Goal: Transaction & Acquisition: Purchase product/service

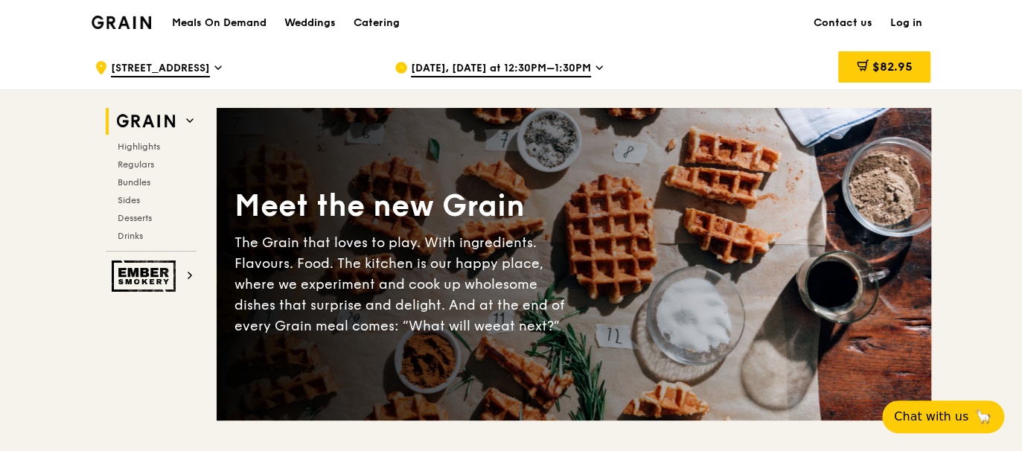
click at [591, 75] on span "[DATE], [DATE] at 12:30PM–1:30PM" at bounding box center [501, 69] width 180 height 16
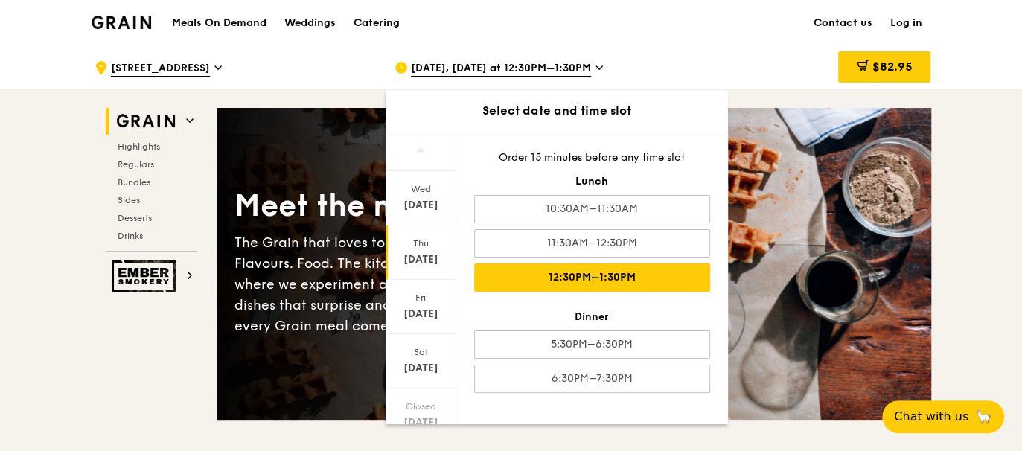
click at [536, 269] on div "12:30PM–1:30PM" at bounding box center [592, 277] width 236 height 28
click at [415, 263] on div "[DATE]" at bounding box center [421, 259] width 66 height 15
click at [549, 275] on div "12:30PM–1:30PM" at bounding box center [592, 277] width 236 height 28
click at [700, 30] on div "Meals On Demand Weddings Catering Contact us Log in" at bounding box center [512, 22] width 840 height 45
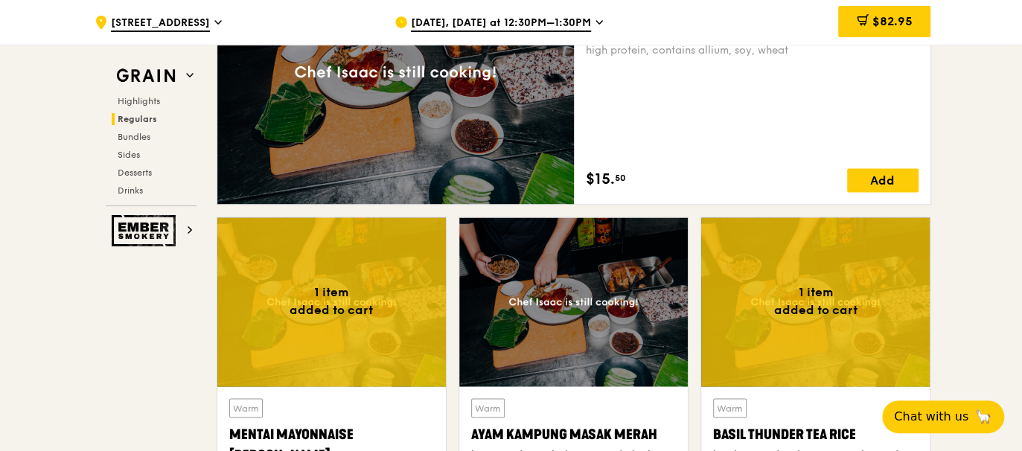
scroll to position [1240, 0]
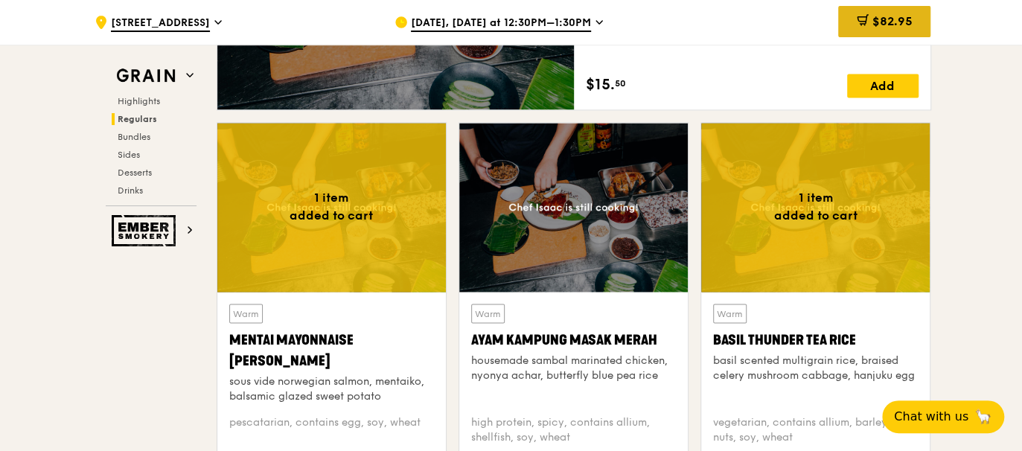
click at [866, 32] on div "$82.95" at bounding box center [884, 21] width 92 height 31
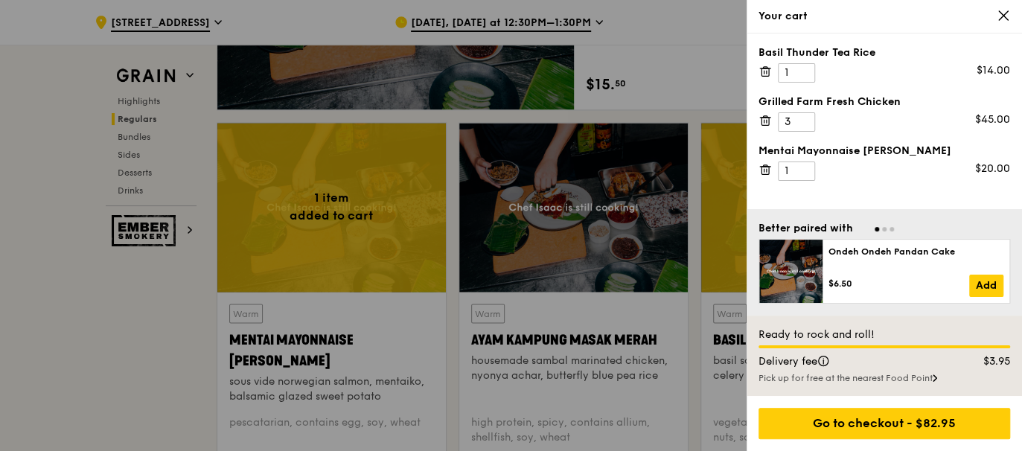
click at [1005, 13] on icon at bounding box center [1003, 15] width 9 height 9
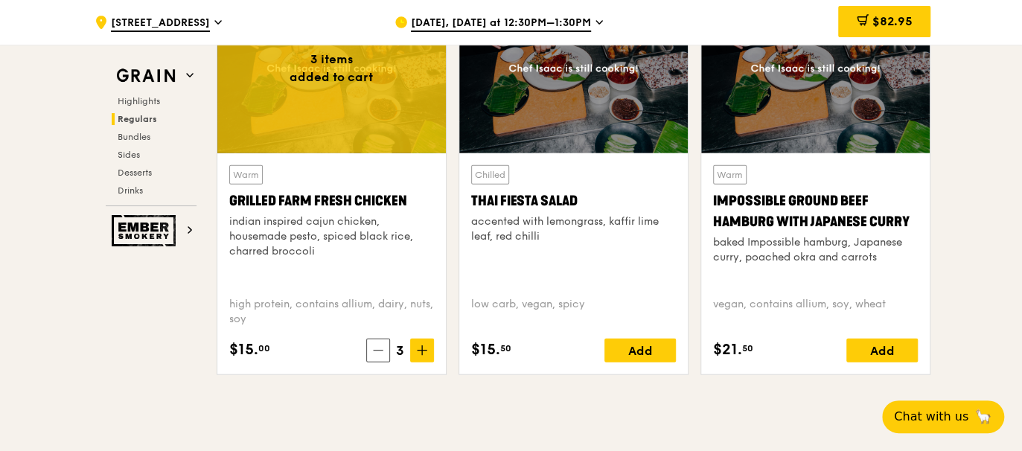
scroll to position [1736, 0]
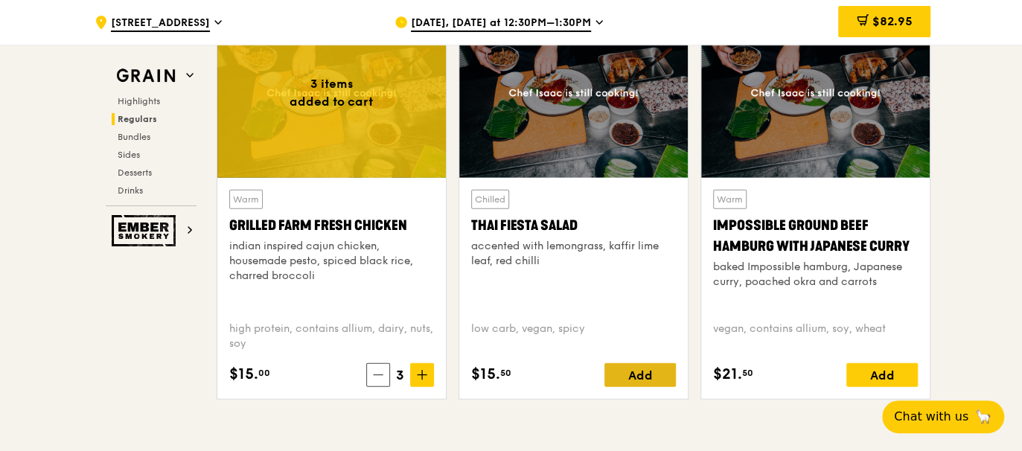
click at [648, 368] on div "Add" at bounding box center [639, 375] width 71 height 24
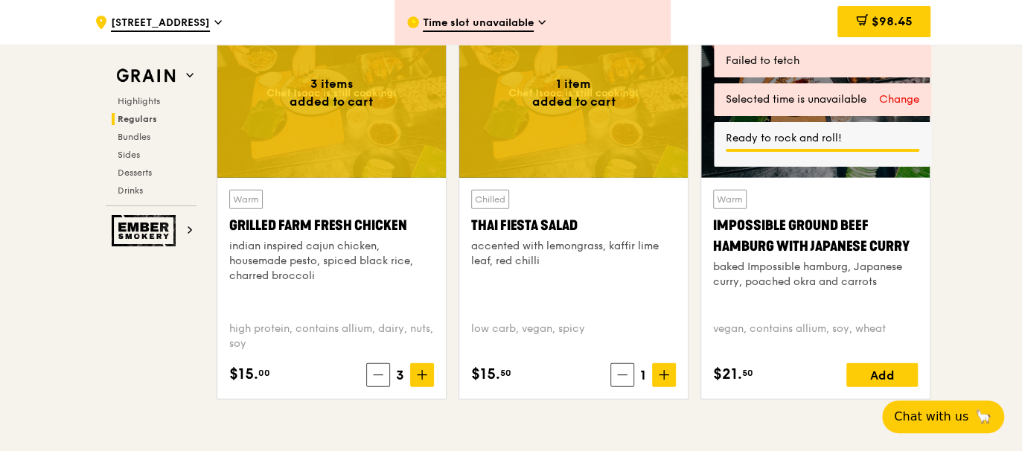
click at [485, 22] on span "Time slot unavailable" at bounding box center [478, 24] width 111 height 16
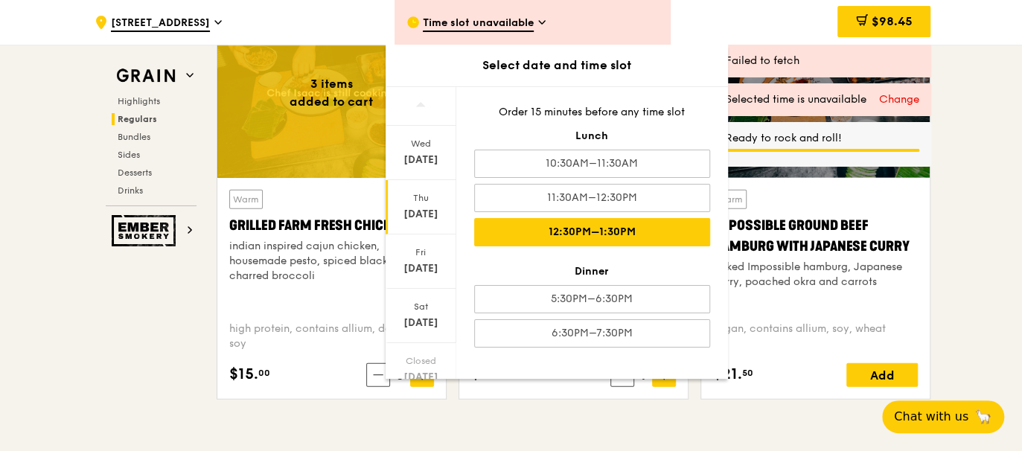
click at [507, 235] on div "12:30PM–1:30PM" at bounding box center [592, 232] width 236 height 28
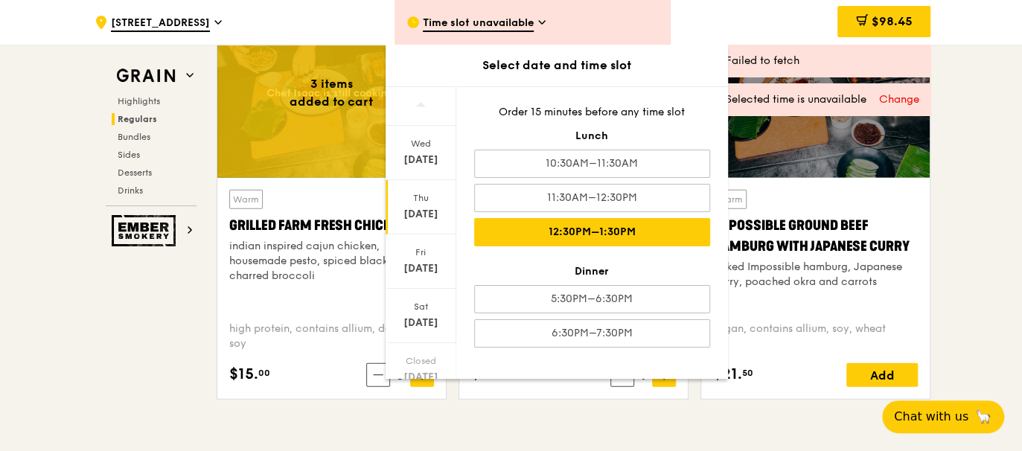
click at [507, 235] on div "12:30PM–1:30PM" at bounding box center [592, 232] width 236 height 28
click at [529, 227] on div "12:30PM–1:30PM" at bounding box center [592, 232] width 236 height 28
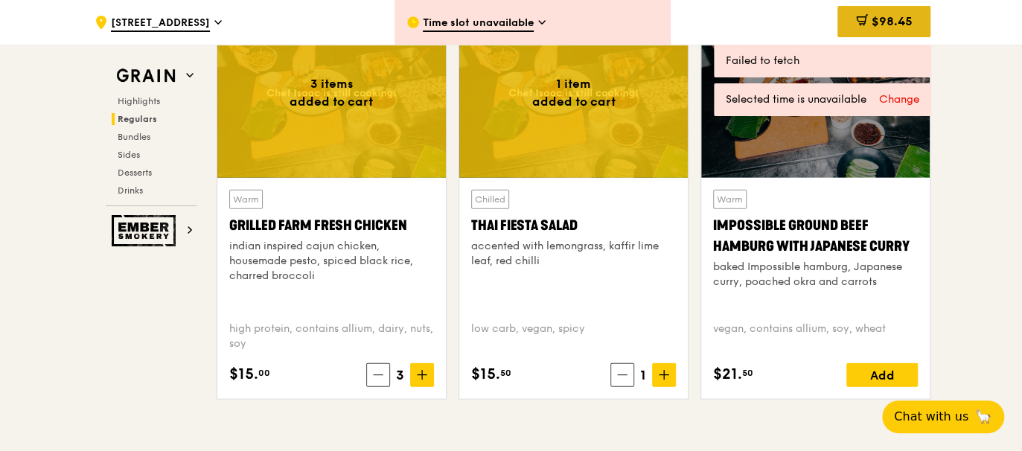
click at [878, 17] on span "$98.45" at bounding box center [891, 21] width 41 height 14
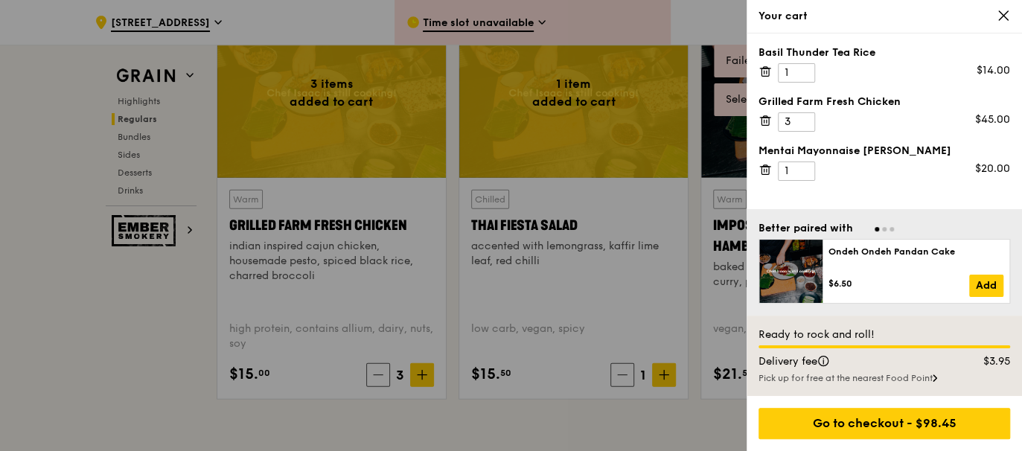
click at [514, 419] on div at bounding box center [511, 225] width 1022 height 451
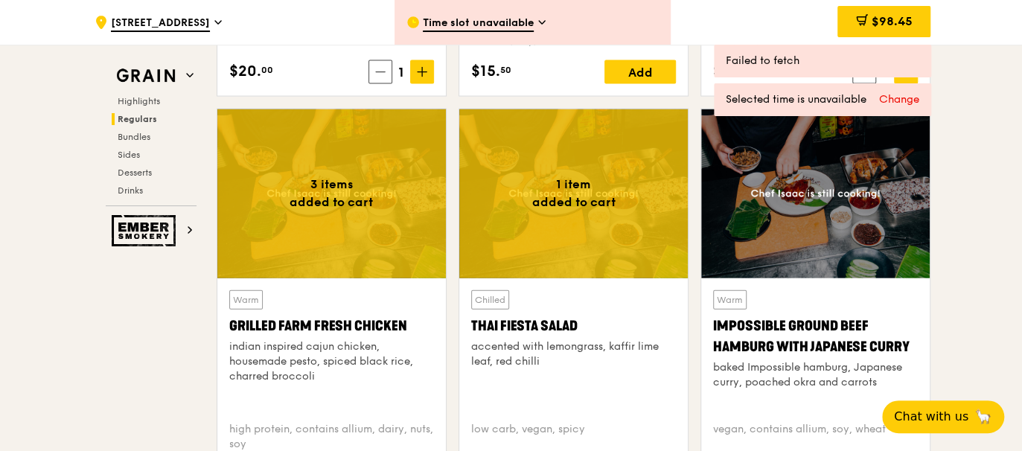
scroll to position [1612, 0]
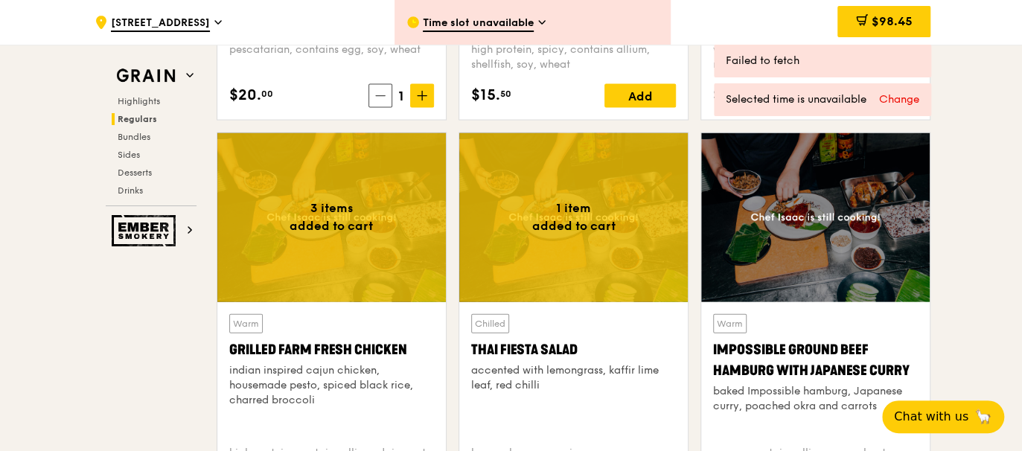
click at [539, 271] on div at bounding box center [573, 217] width 228 height 169
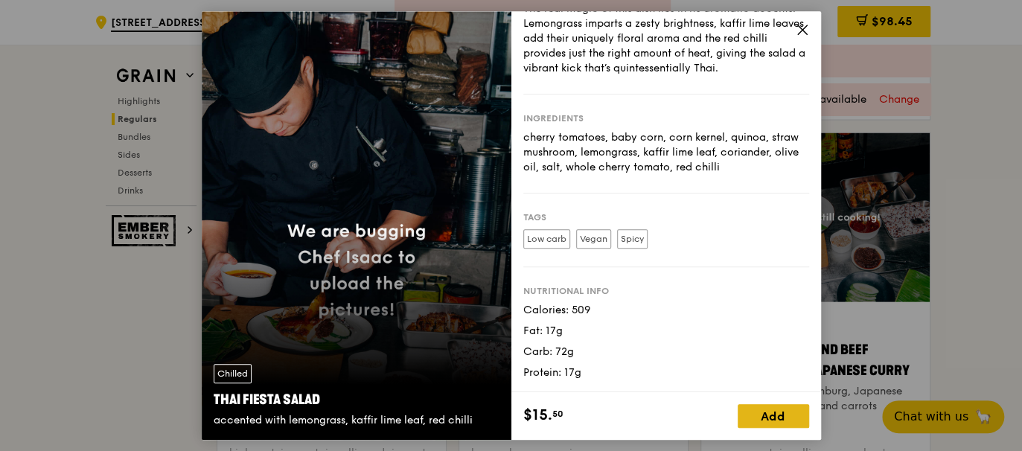
click at [760, 422] on div "Add" at bounding box center [773, 416] width 71 height 24
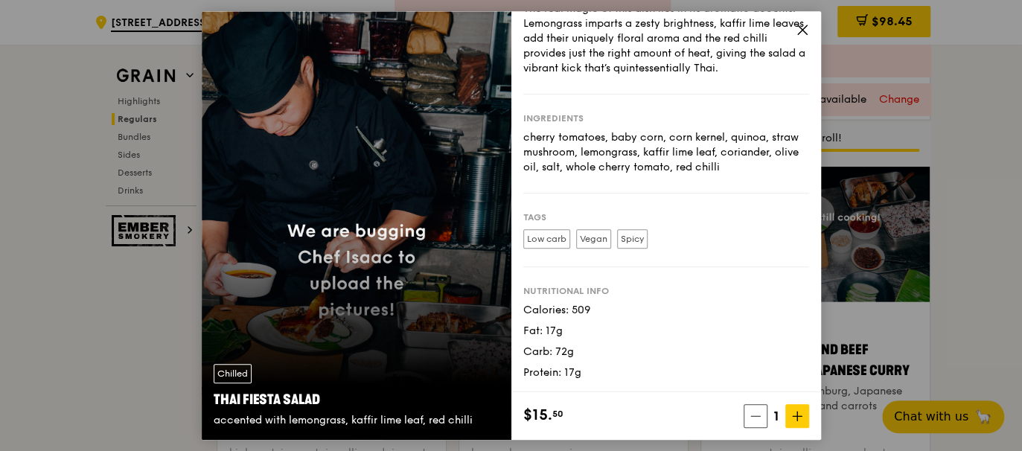
click at [798, 20] on div "Story The real magic of this dish lies in its aromatic accents. Lemongrass impa…" at bounding box center [666, 201] width 310 height 381
click at [800, 30] on icon at bounding box center [802, 29] width 13 height 13
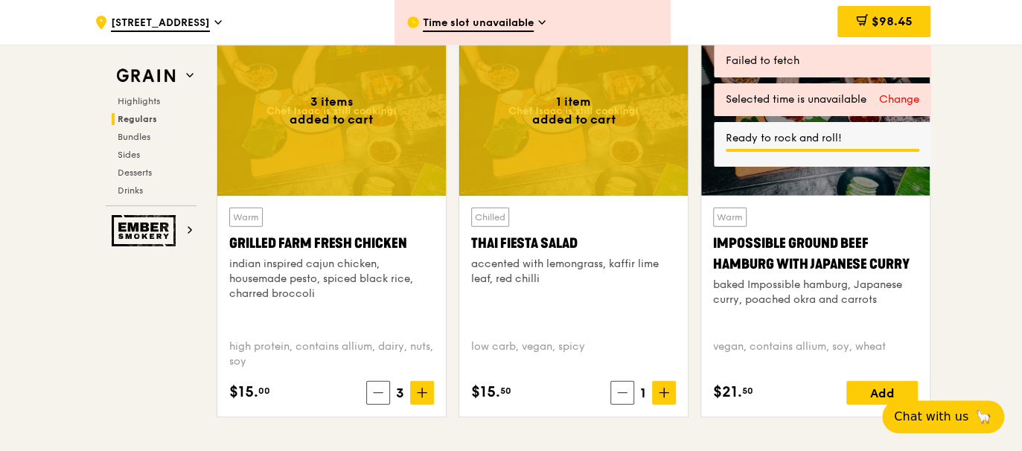
scroll to position [1736, 0]
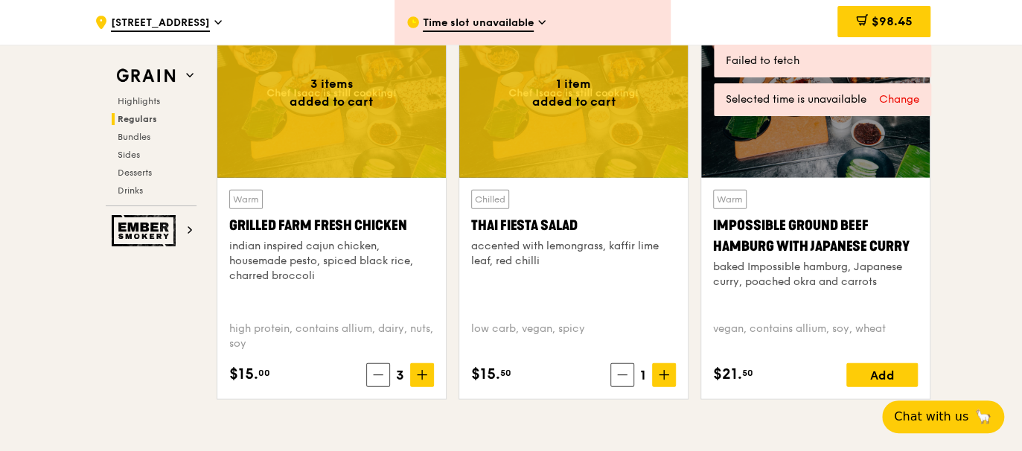
click at [452, 15] on div "Time slot unavailable" at bounding box center [532, 22] width 276 height 45
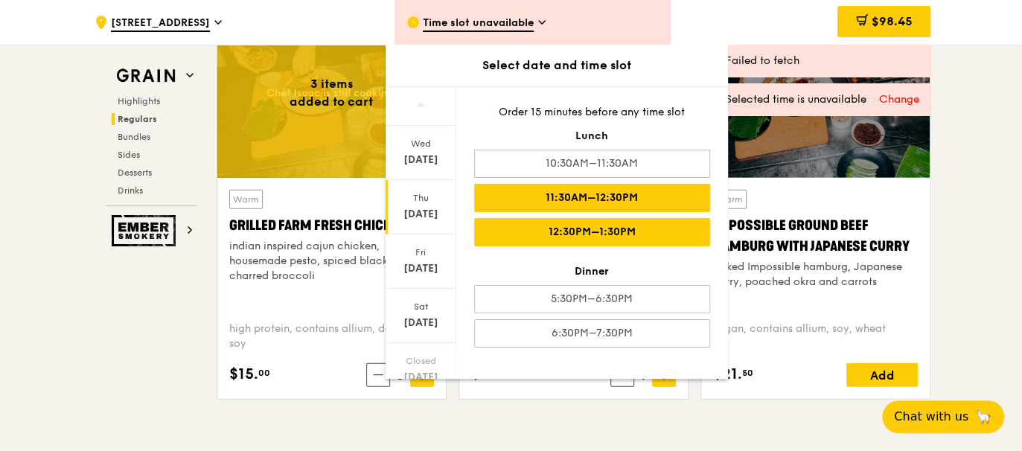
click at [563, 201] on div "11:30AM–12:30PM" at bounding box center [592, 198] width 236 height 28
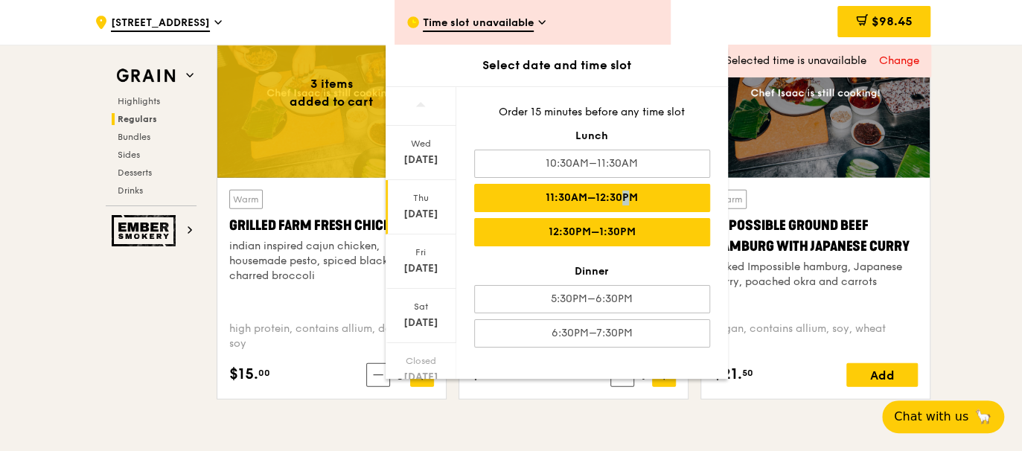
click at [595, 202] on div "11:30AM–12:30PM" at bounding box center [592, 198] width 236 height 28
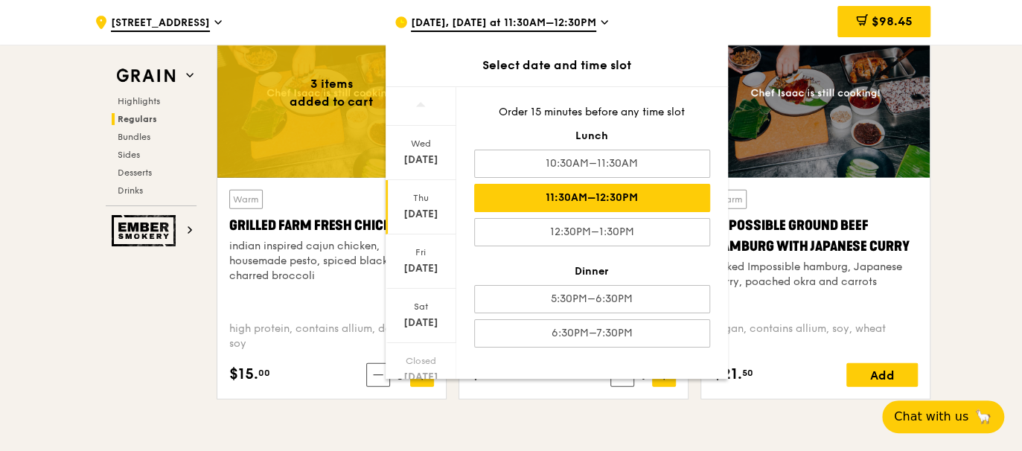
click at [558, 22] on span "Aug 21, Tomorrow at 11:30AM–12:30PM" at bounding box center [503, 24] width 185 height 16
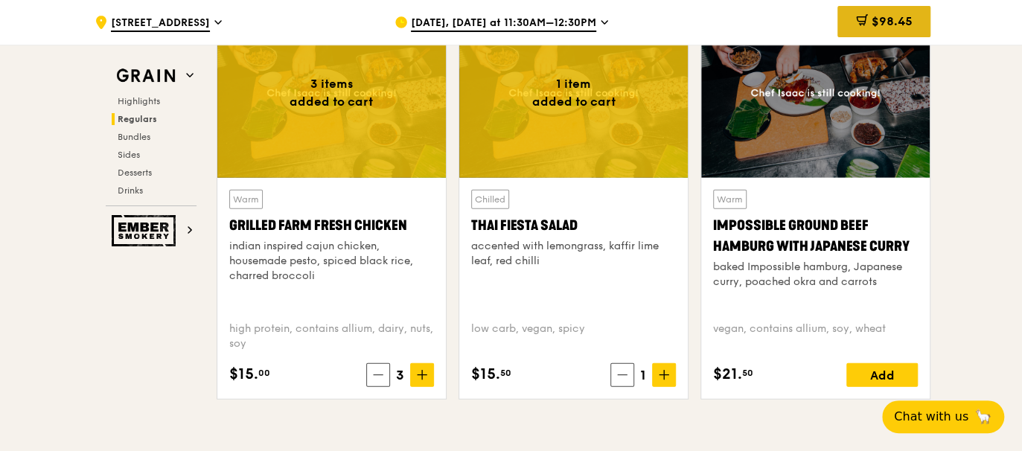
click at [847, 28] on div "$98.45" at bounding box center [883, 21] width 93 height 31
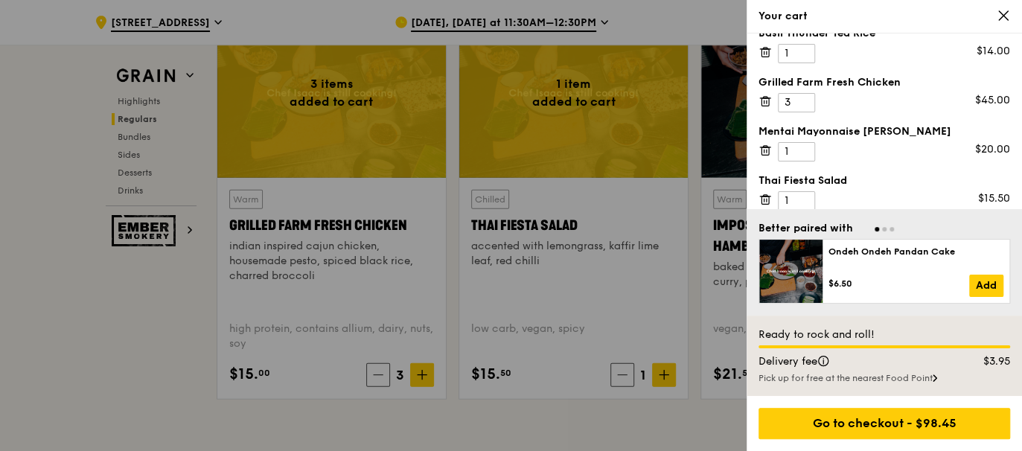
scroll to position [30, 0]
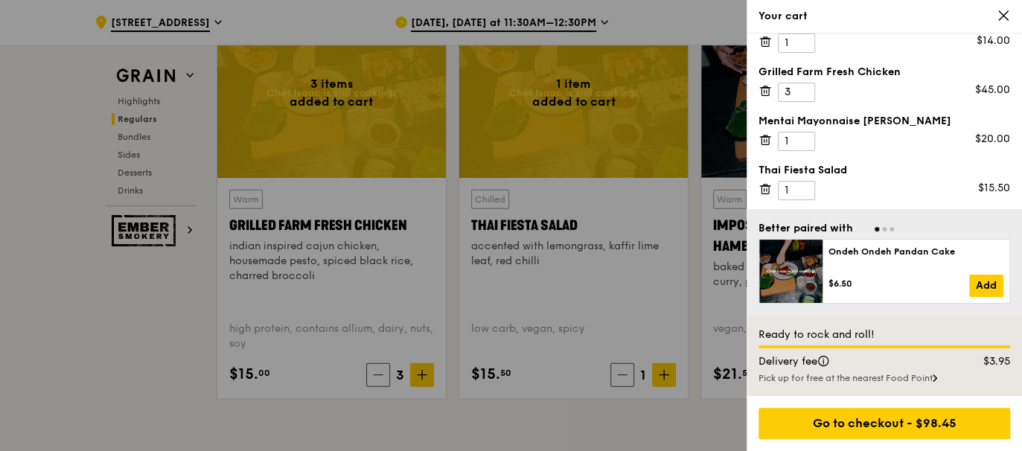
click at [542, 28] on div at bounding box center [511, 225] width 1022 height 451
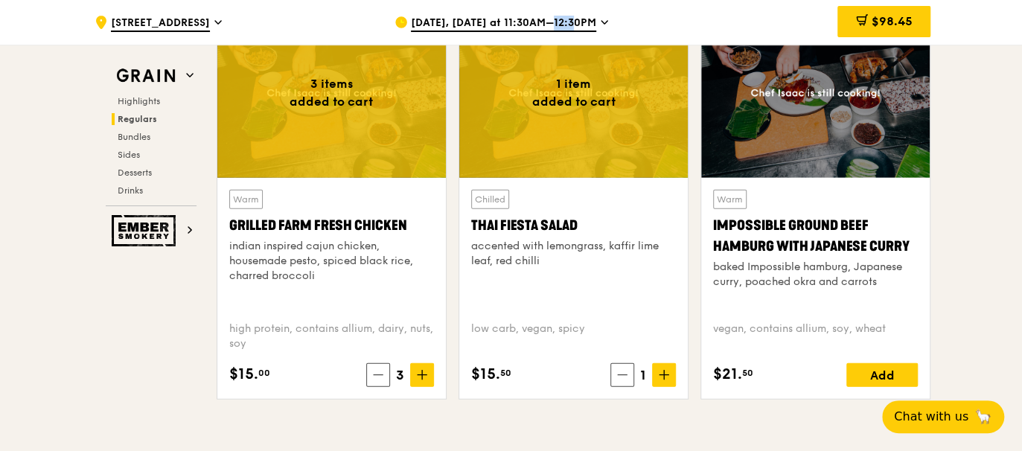
click at [542, 28] on span "Aug 21, Tomorrow at 11:30AM–12:30PM" at bounding box center [503, 24] width 185 height 16
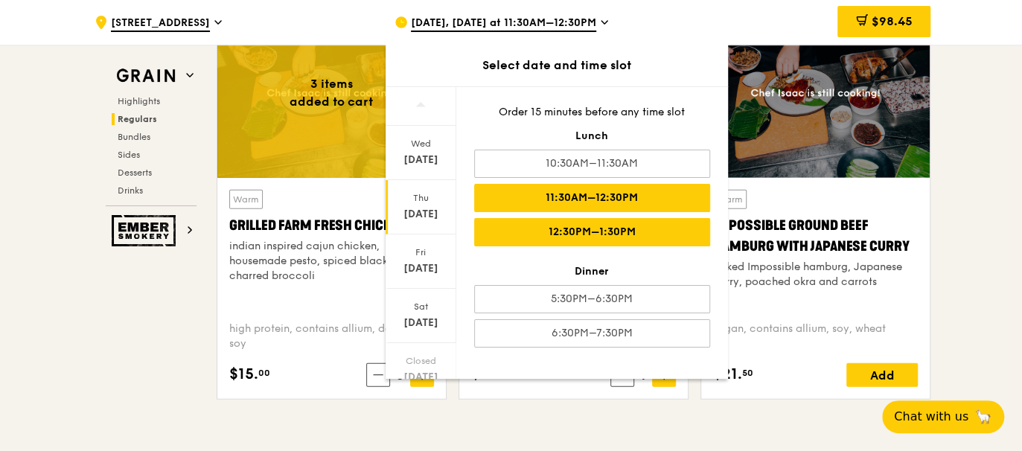
click at [541, 236] on div "12:30PM–1:30PM" at bounding box center [592, 232] width 236 height 28
click at [583, 219] on div "12:30PM–1:30PM" at bounding box center [592, 232] width 236 height 28
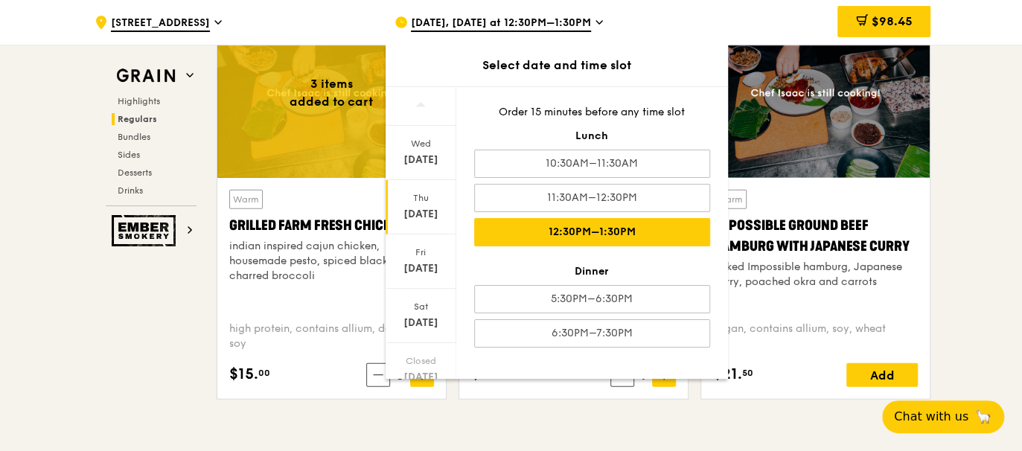
click at [791, 30] on div "$98.45" at bounding box center [811, 22] width 240 height 45
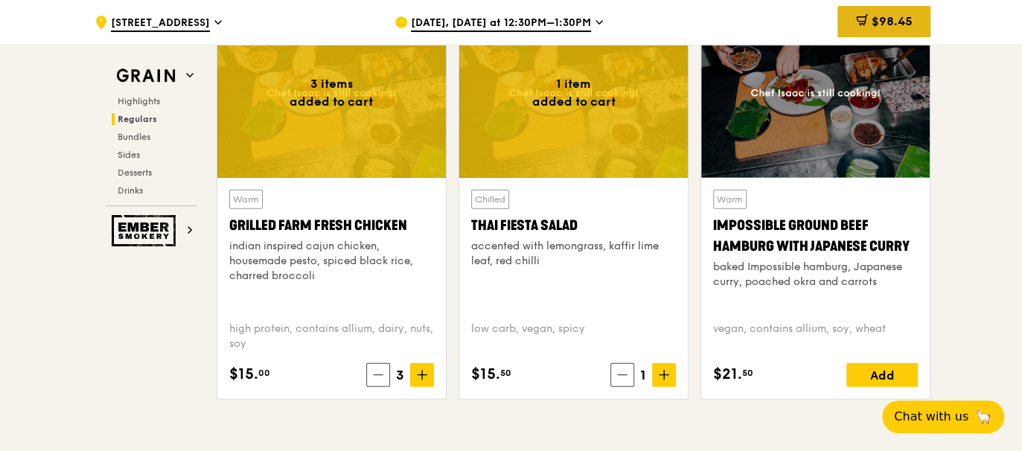
click at [858, 19] on icon at bounding box center [862, 20] width 12 height 12
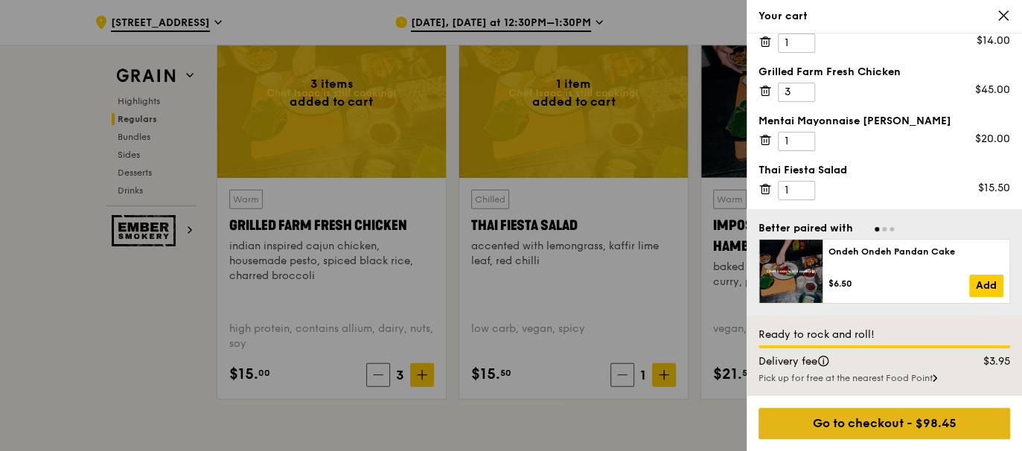
click at [785, 422] on div "Go to checkout - $98.45" at bounding box center [884, 423] width 252 height 31
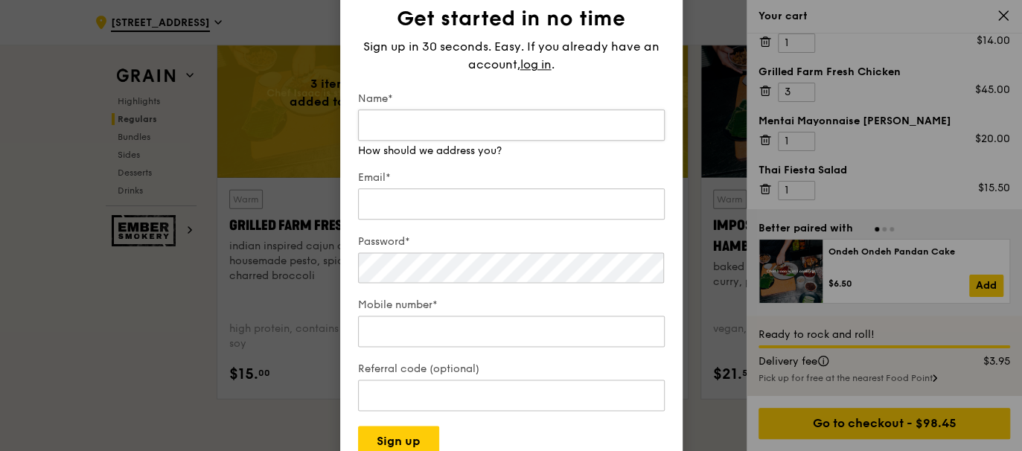
click at [440, 127] on input "Name*" at bounding box center [511, 124] width 307 height 31
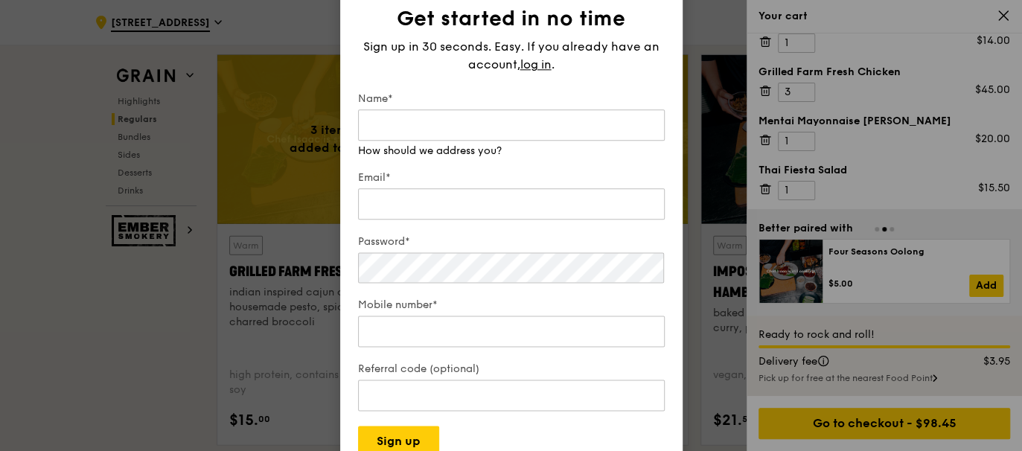
scroll to position [1612, 0]
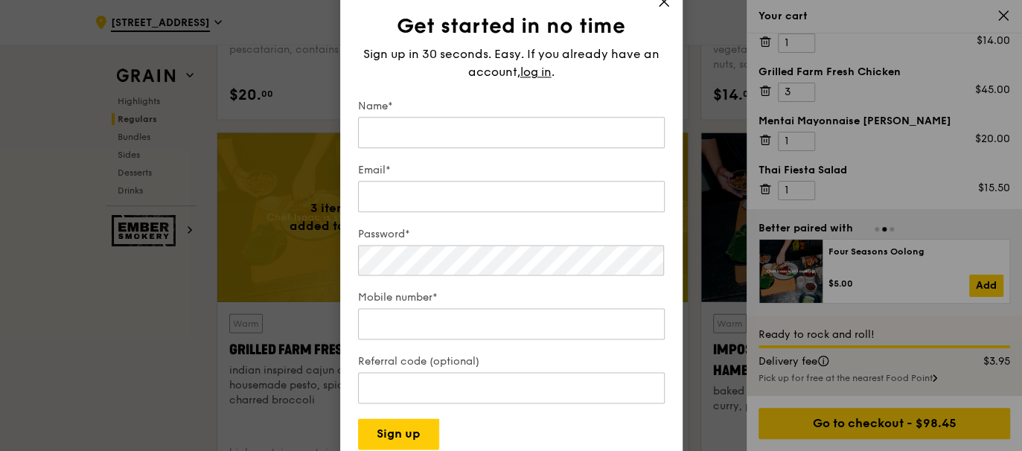
click at [671, 52] on div "Get started in no time Sign up in 30 seconds. Easy. If you already have an acco…" at bounding box center [511, 225] width 342 height 485
click at [662, 7] on icon at bounding box center [663, 1] width 13 height 13
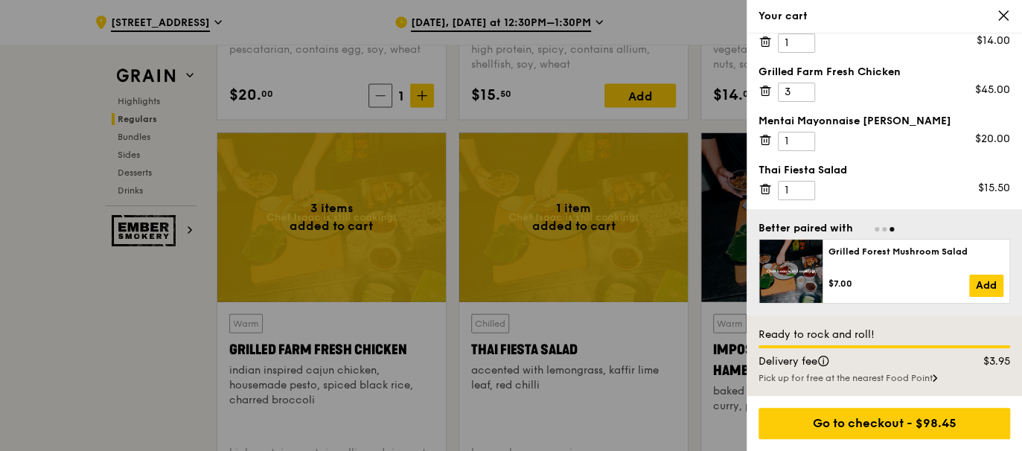
click at [1006, 11] on icon at bounding box center [1003, 15] width 13 height 13
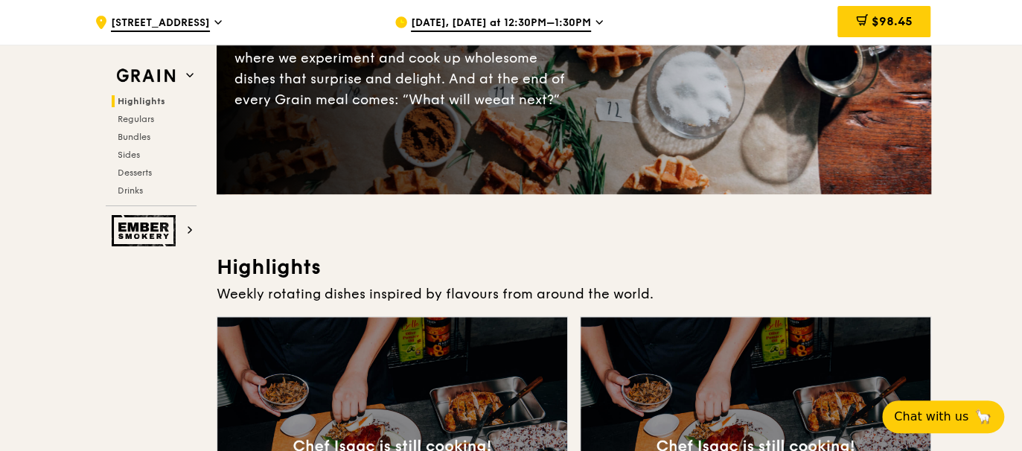
scroll to position [0, 0]
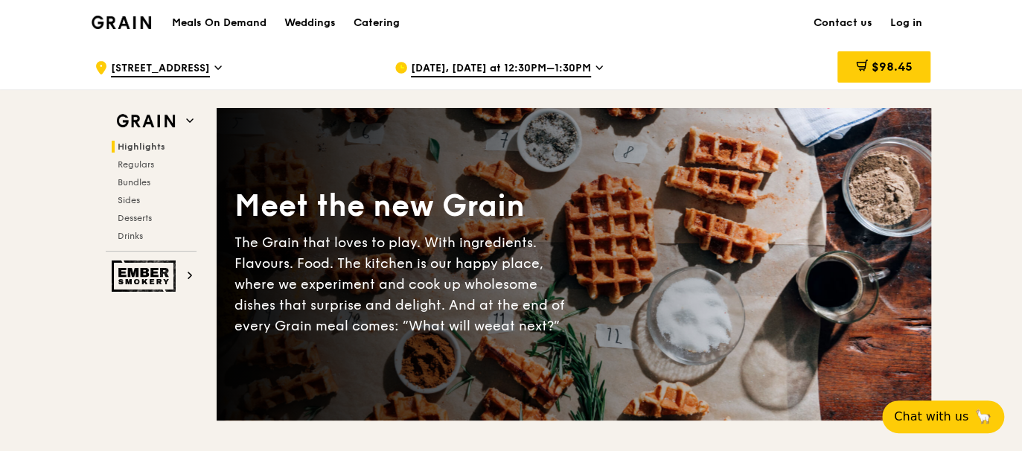
click at [913, 14] on link "Log in" at bounding box center [906, 23] width 50 height 45
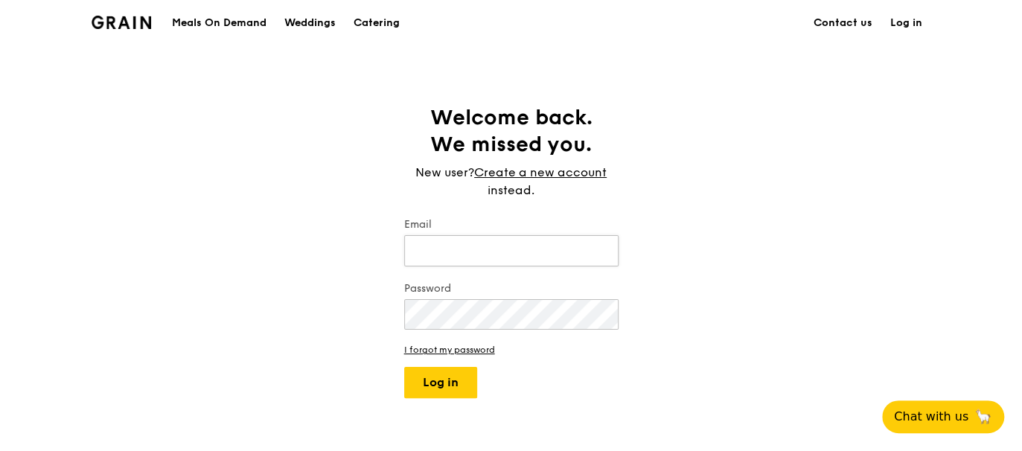
click at [432, 255] on input "Email" at bounding box center [511, 250] width 214 height 31
type input "G"
type input "gwendolynlam@nets.com.sg"
click at [404, 367] on button "Log in" at bounding box center [440, 382] width 73 height 31
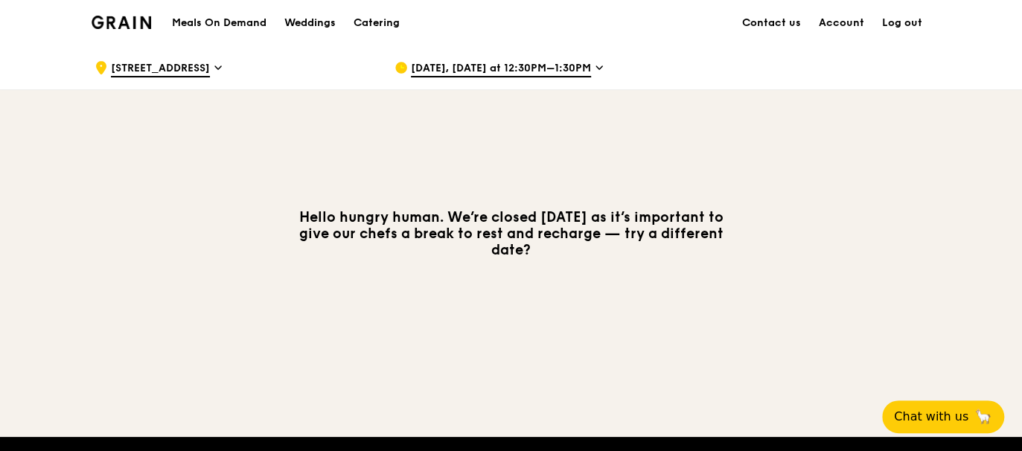
click at [476, 61] on span "[DATE], [DATE] at 12:30PM–1:30PM" at bounding box center [501, 69] width 180 height 16
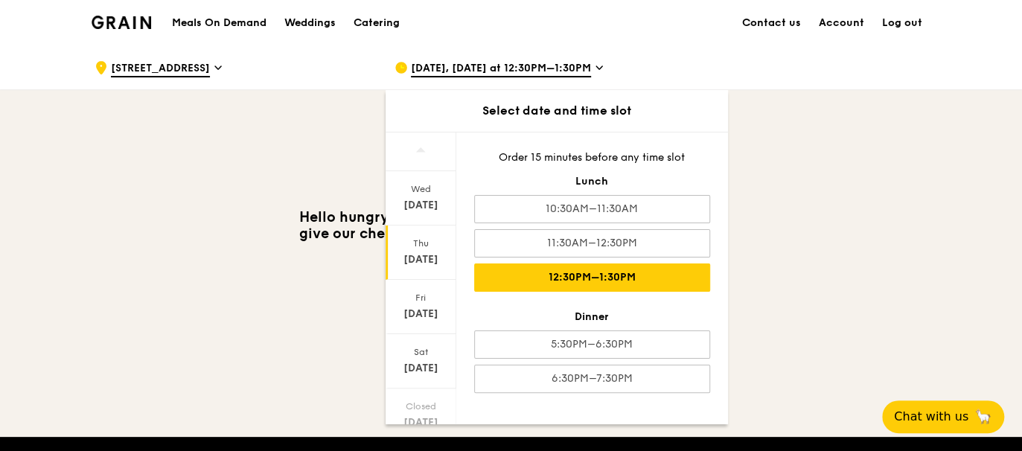
click at [543, 277] on div "12:30PM–1:30PM" at bounding box center [592, 277] width 236 height 28
click at [234, 164] on div "Hello hungry human. We’re closed today as it’s important to give our chefs a br…" at bounding box center [511, 233] width 857 height 287
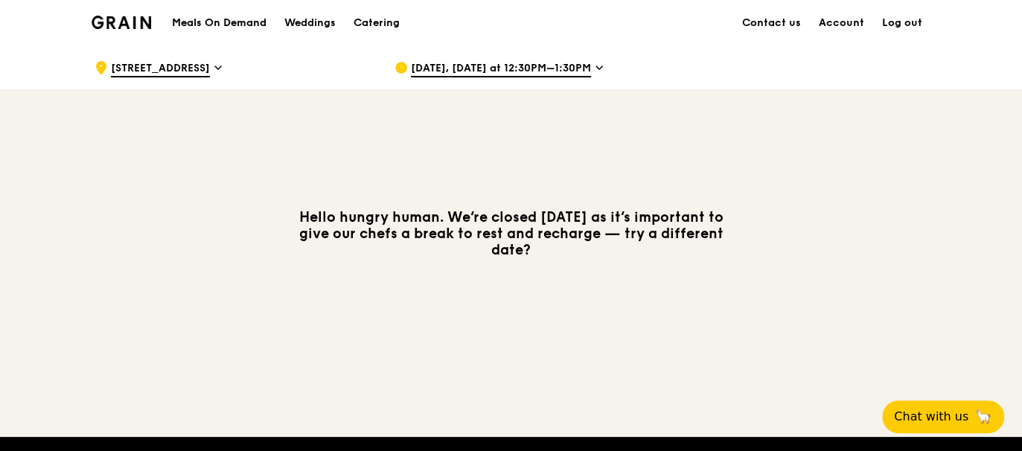
click at [216, 26] on h1 "Meals On Demand" at bounding box center [219, 23] width 95 height 15
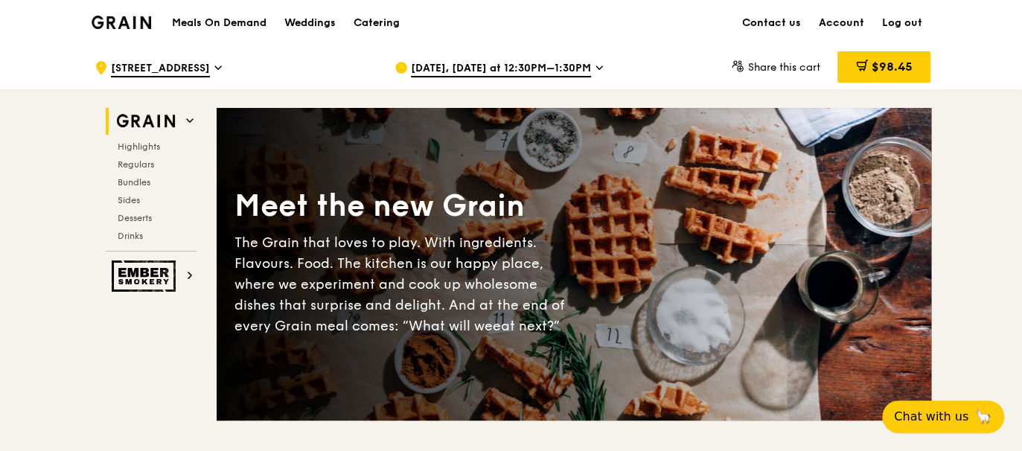
click at [553, 72] on span "[DATE], [DATE] at 12:30PM–1:30PM" at bounding box center [501, 69] width 180 height 16
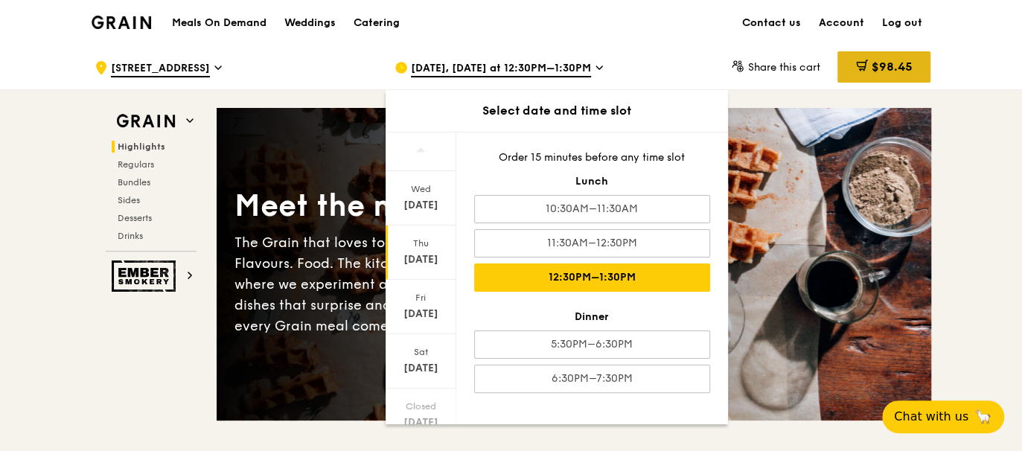
click at [874, 55] on div "$98.45" at bounding box center [883, 66] width 93 height 31
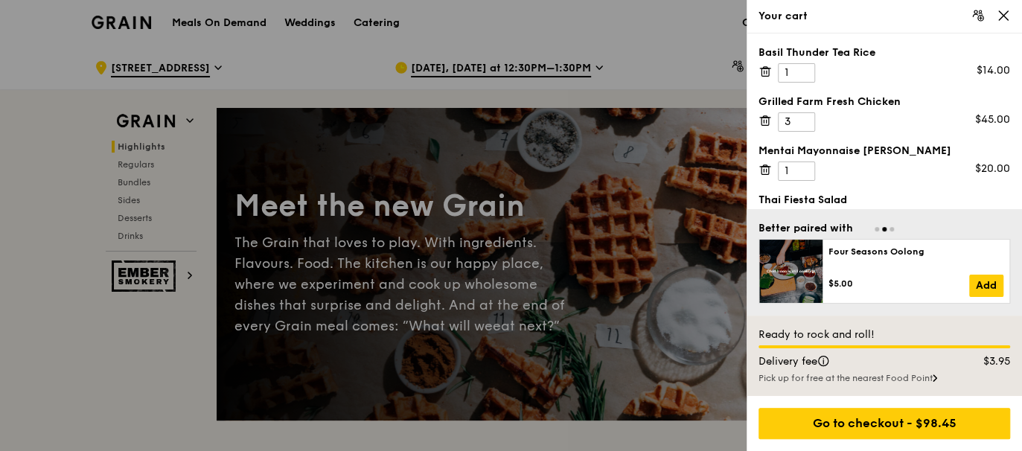
click at [860, 446] on div "Go to checkout - $98.45" at bounding box center [884, 423] width 275 height 55
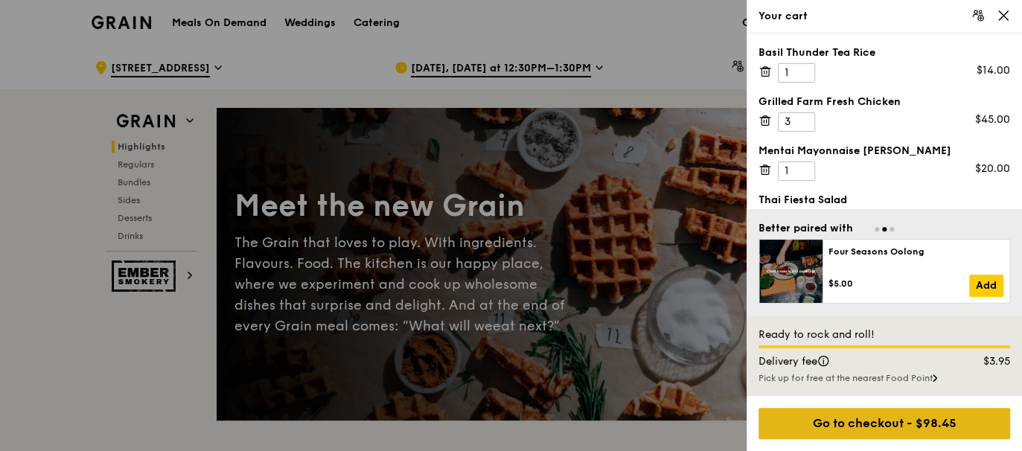
click at [846, 431] on div "Go to checkout - $98.45" at bounding box center [884, 423] width 252 height 31
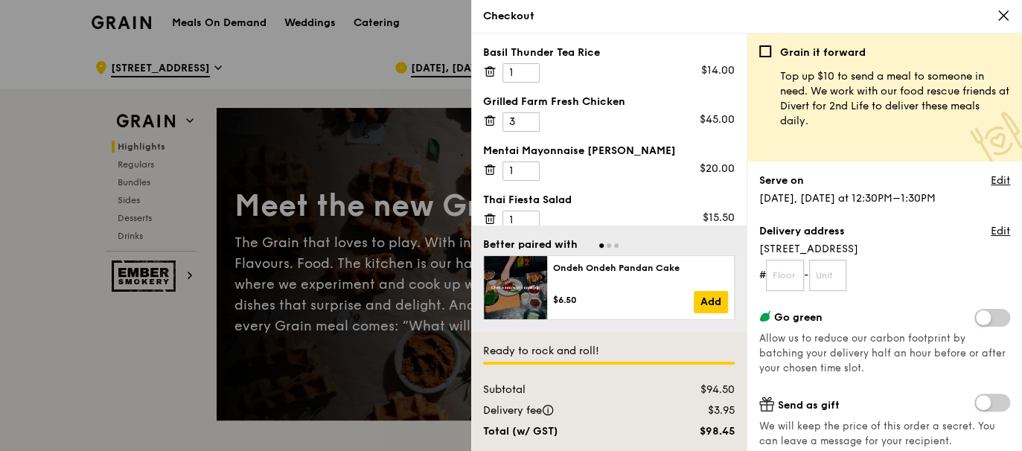
scroll to position [124, 0]
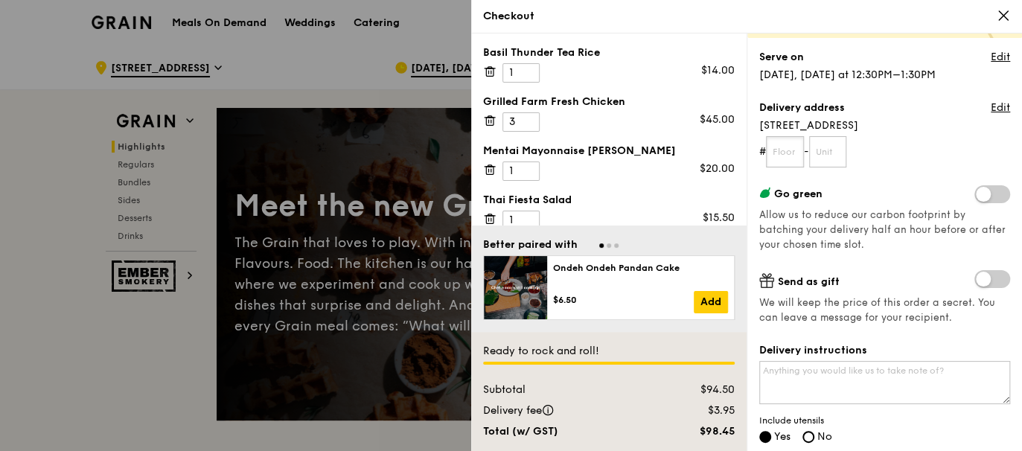
click at [789, 157] on input "text" at bounding box center [785, 151] width 38 height 31
type input "07"
type input "01"
drag, startPoint x: 791, startPoint y: 152, endPoint x: 765, endPoint y: 156, distance: 26.3
click at [765, 156] on form "# 07 - 01" at bounding box center [884, 151] width 251 height 31
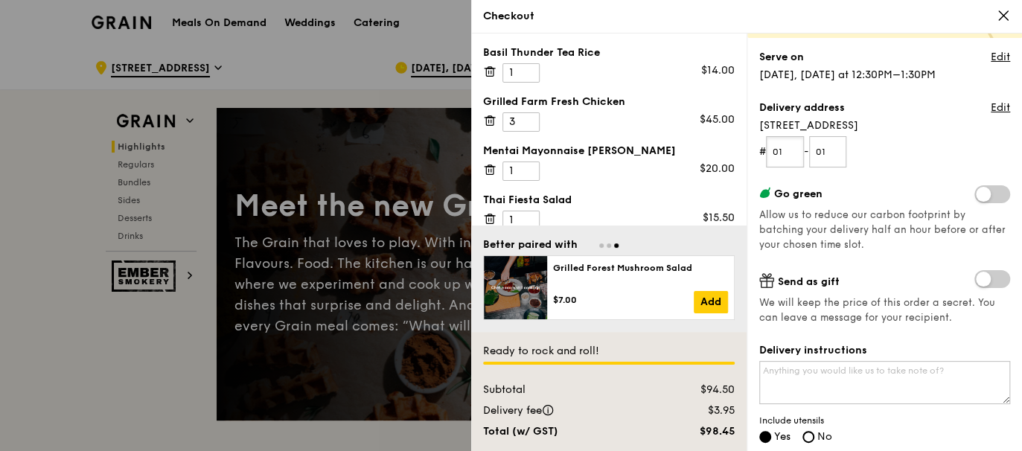
type input "01"
type input "03"
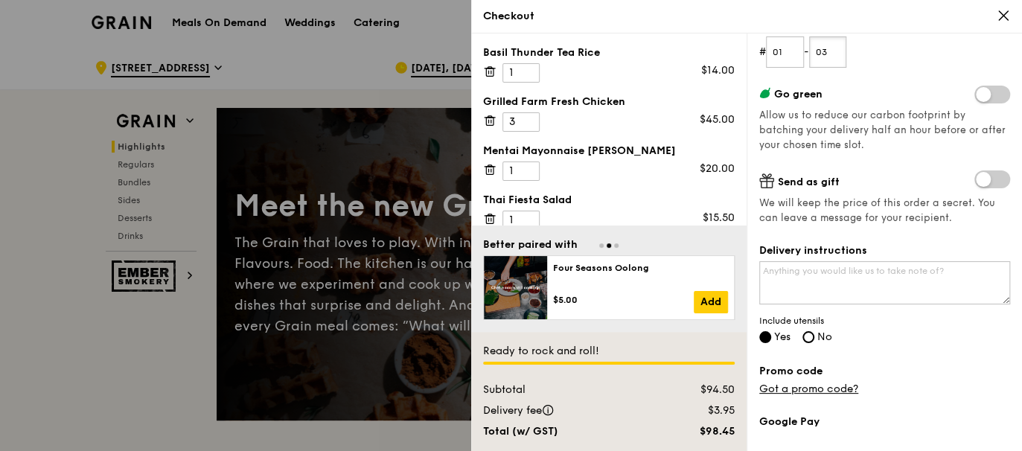
scroll to position [248, 0]
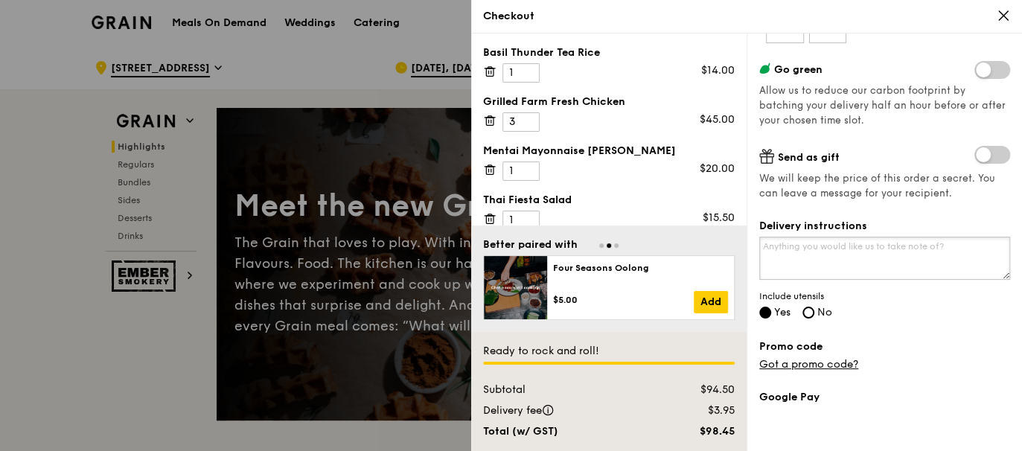
click at [849, 269] on textarea "Delivery instructions" at bounding box center [884, 258] width 251 height 43
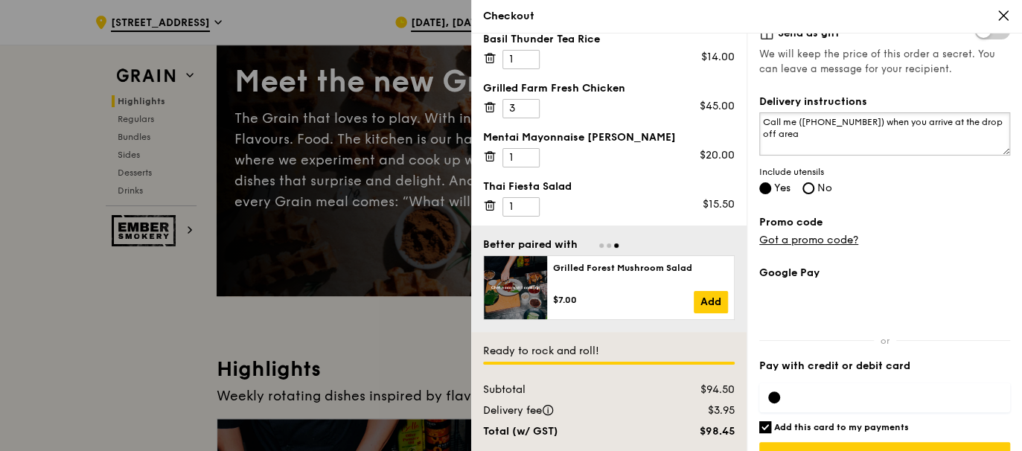
scroll to position [406, 0]
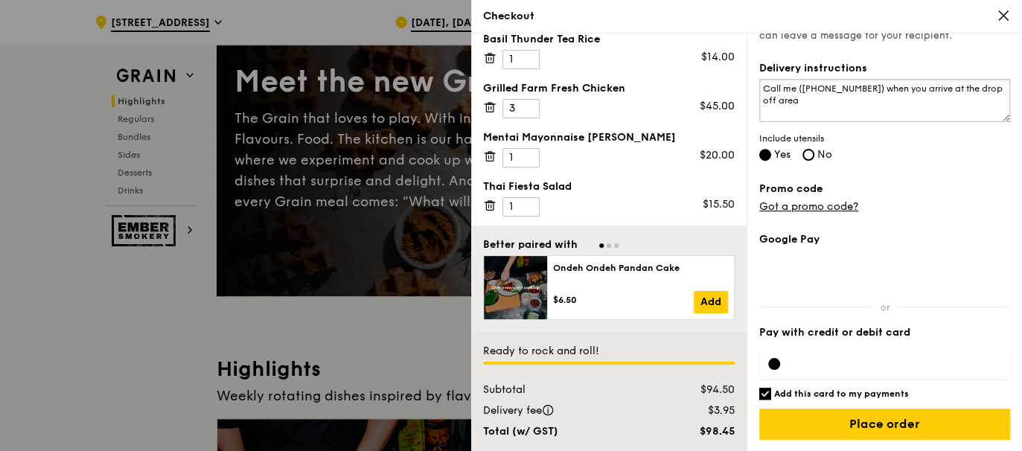
type textarea "Call me ([PHONE_NUMBER]) when you arrive at the drop off area"
click at [805, 395] on h6 "Add this card to my payments" at bounding box center [841, 394] width 135 height 12
click at [771, 395] on input "Add this card to my payments" at bounding box center [765, 394] width 12 height 12
checkbox input "false"
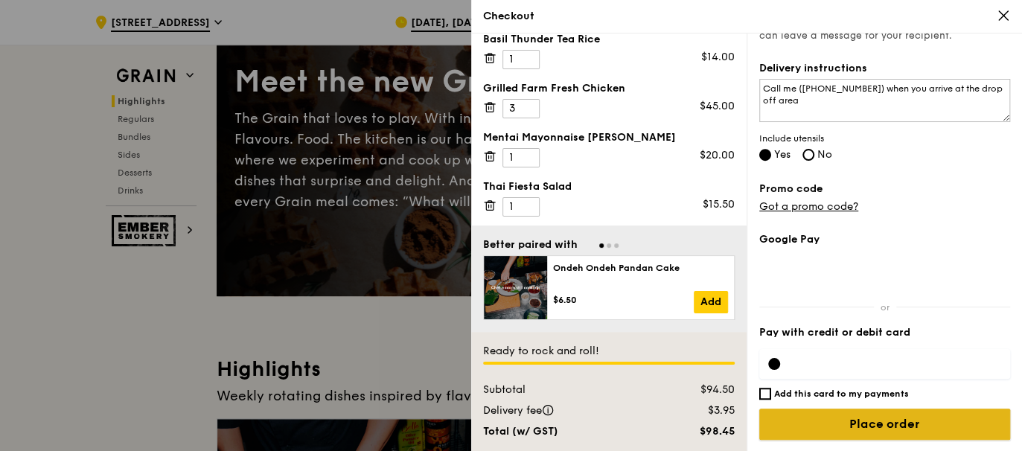
click at [798, 425] on input "Place order" at bounding box center [884, 424] width 251 height 31
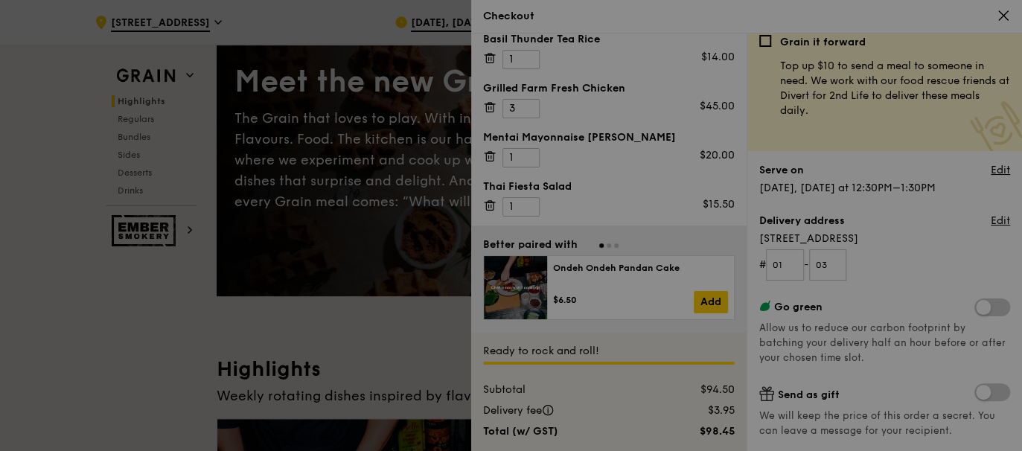
scroll to position [0, 0]
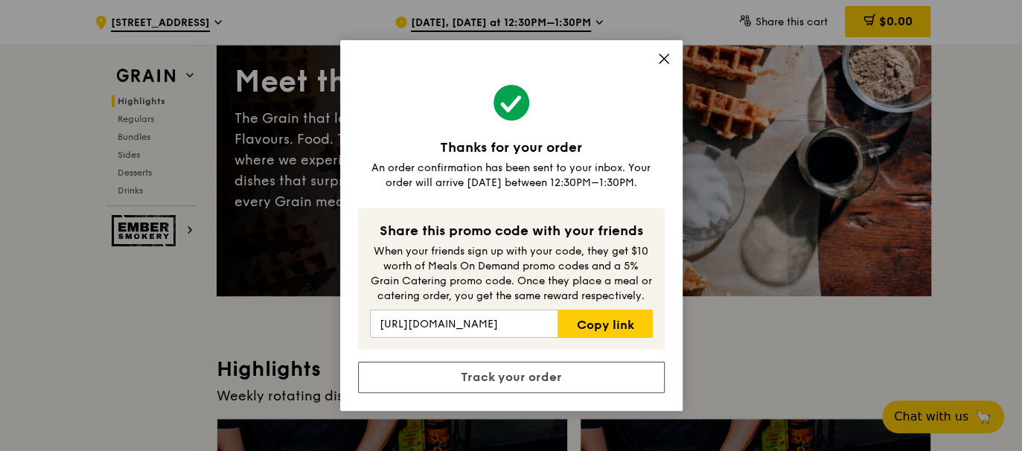
click at [668, 56] on icon at bounding box center [663, 58] width 13 height 13
